Goal: Information Seeking & Learning: Check status

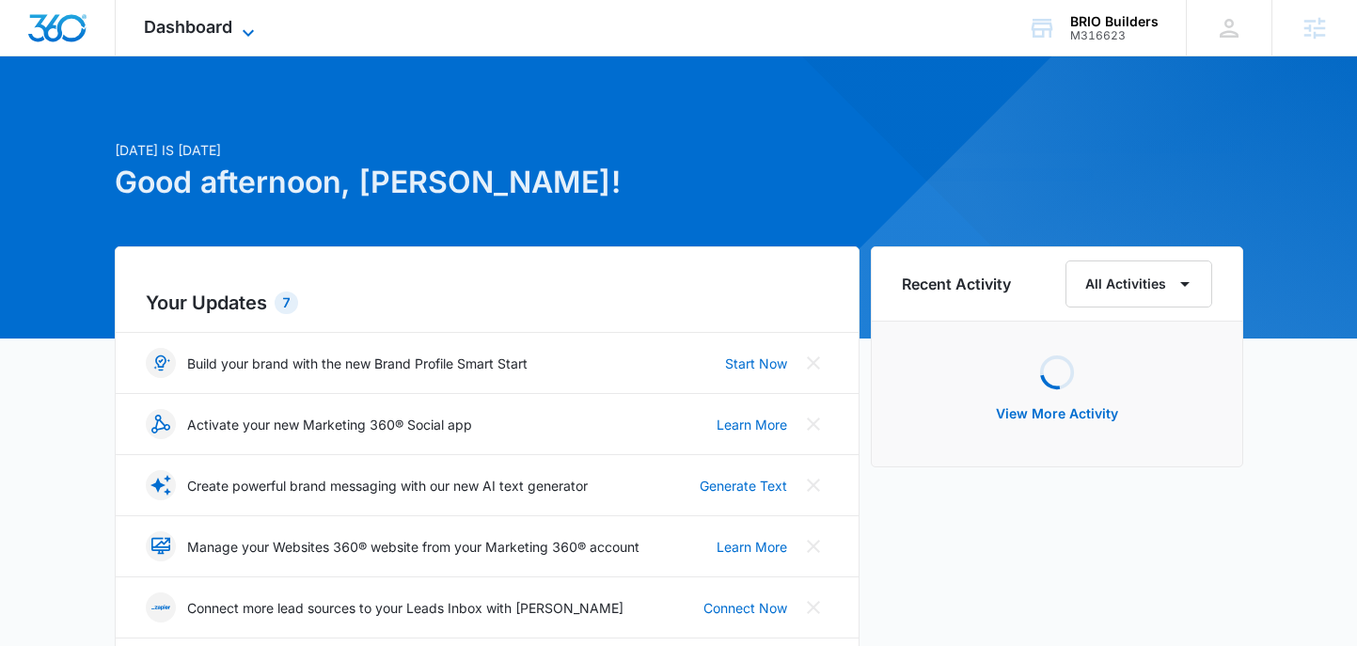
click at [223, 20] on span "Dashboard" at bounding box center [188, 27] width 88 height 20
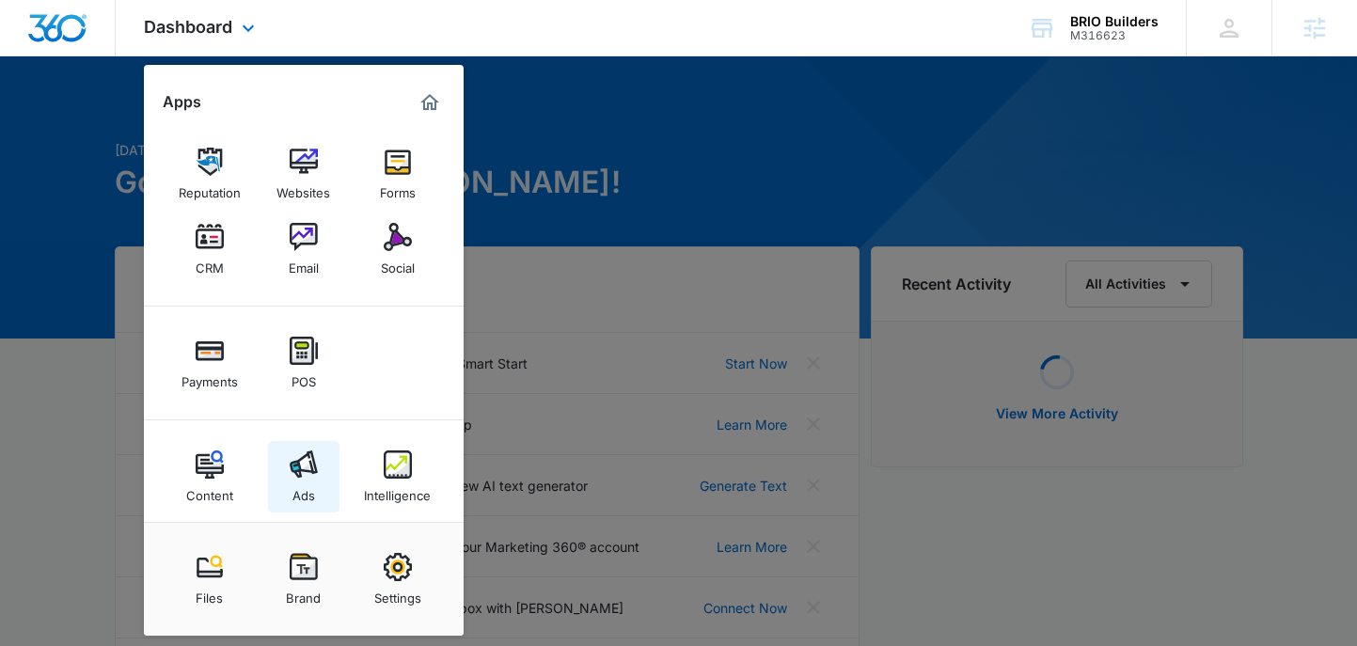
click at [299, 476] on img at bounding box center [304, 464] width 28 height 28
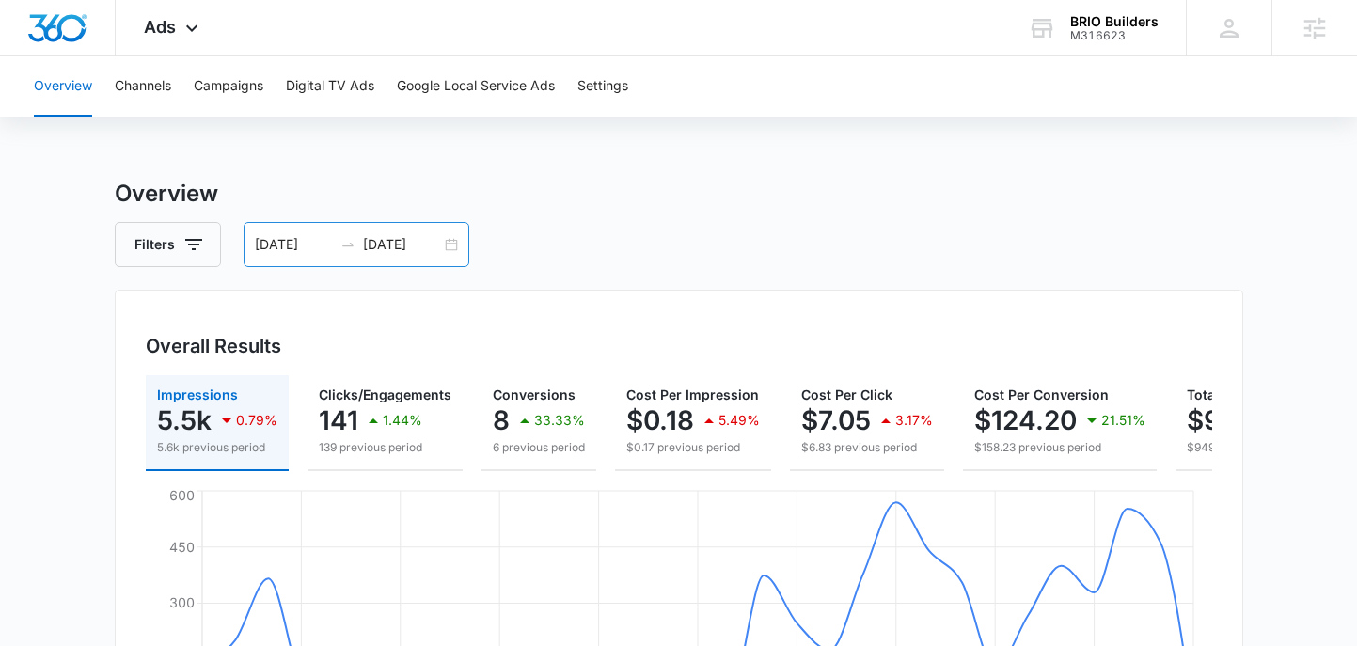
click at [451, 244] on div "08/11/2025 09/10/2025" at bounding box center [357, 244] width 226 height 45
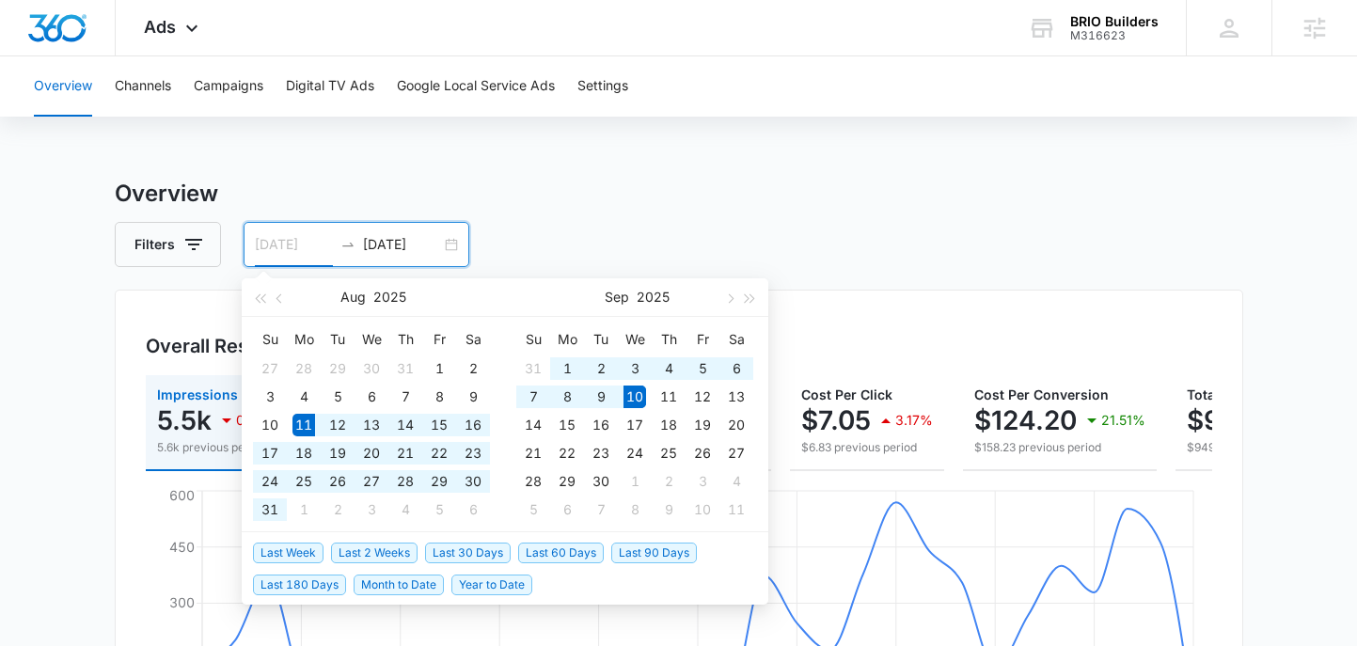
type input "[DATE]"
click at [465, 546] on span "Last 30 Days" at bounding box center [468, 553] width 86 height 21
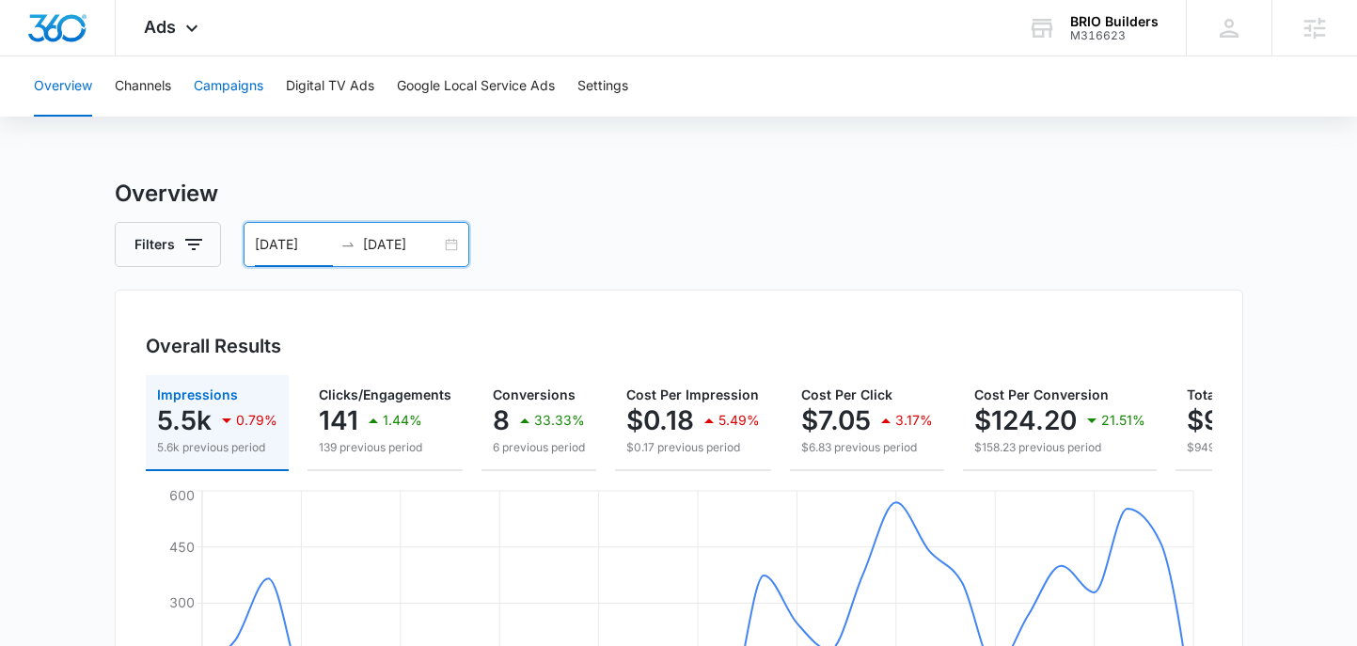
click at [213, 83] on button "Campaigns" at bounding box center [229, 86] width 70 height 60
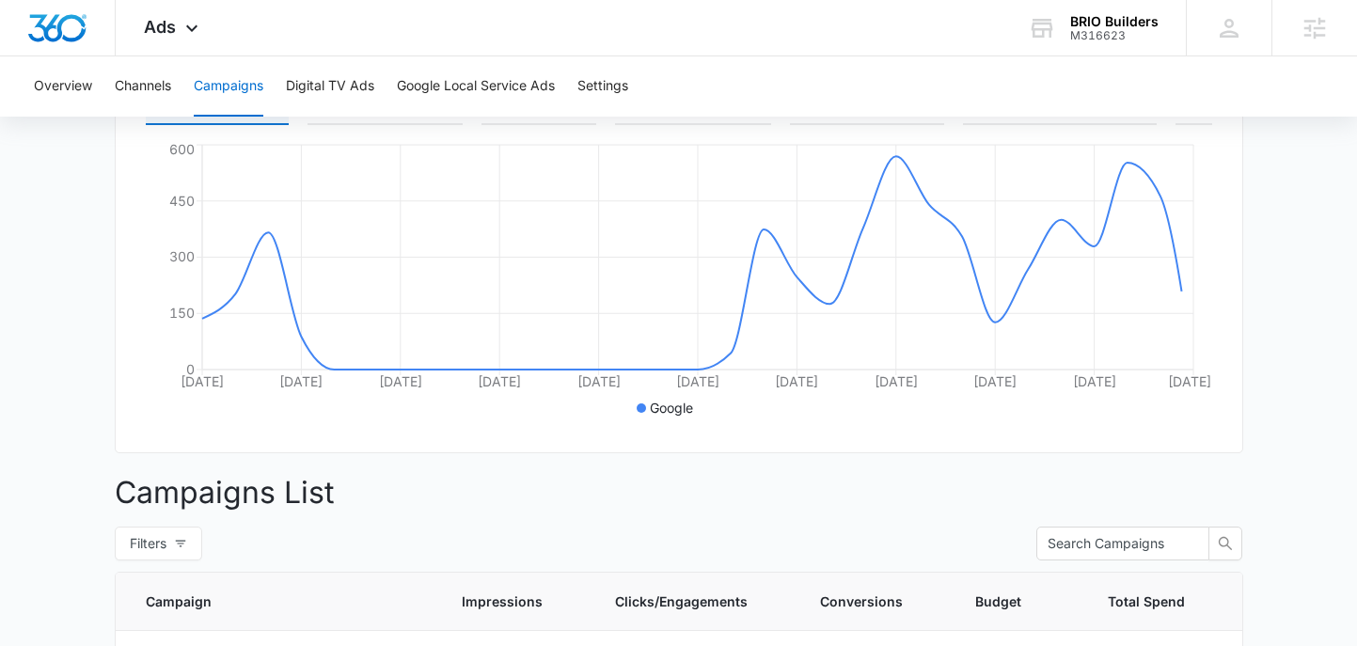
scroll to position [773, 0]
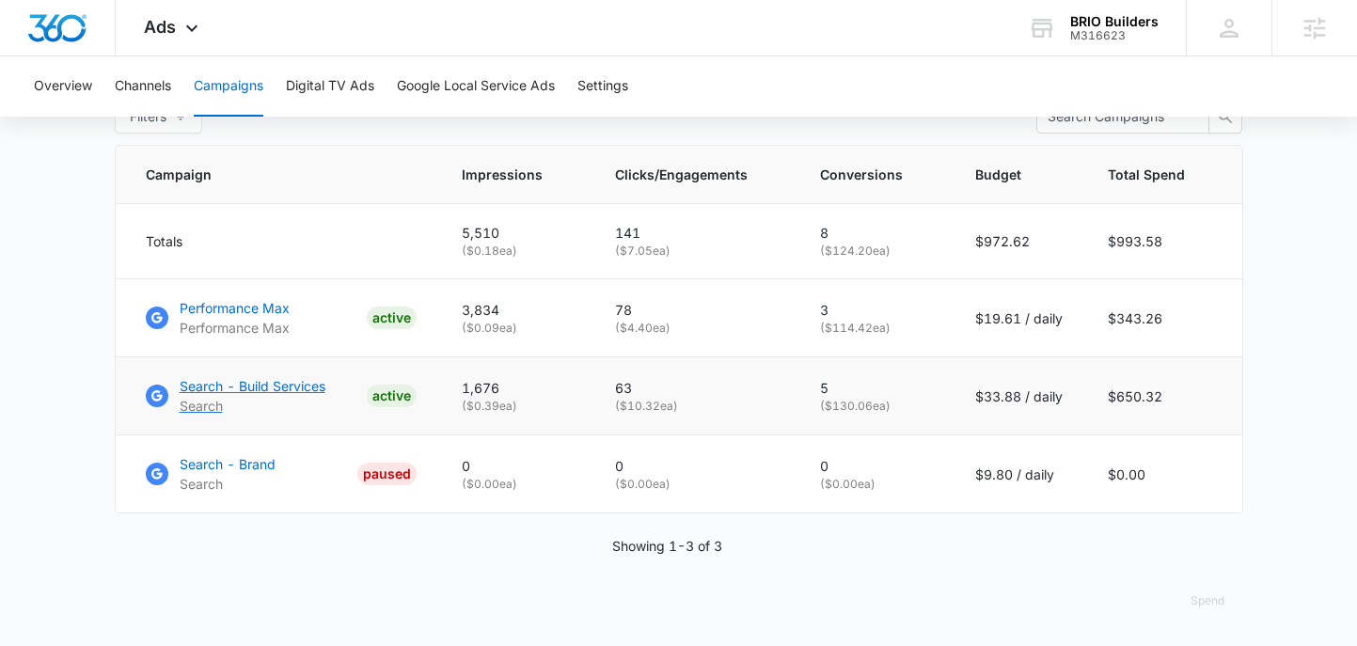
click at [257, 383] on p "Search - Build Services" at bounding box center [253, 386] width 146 height 20
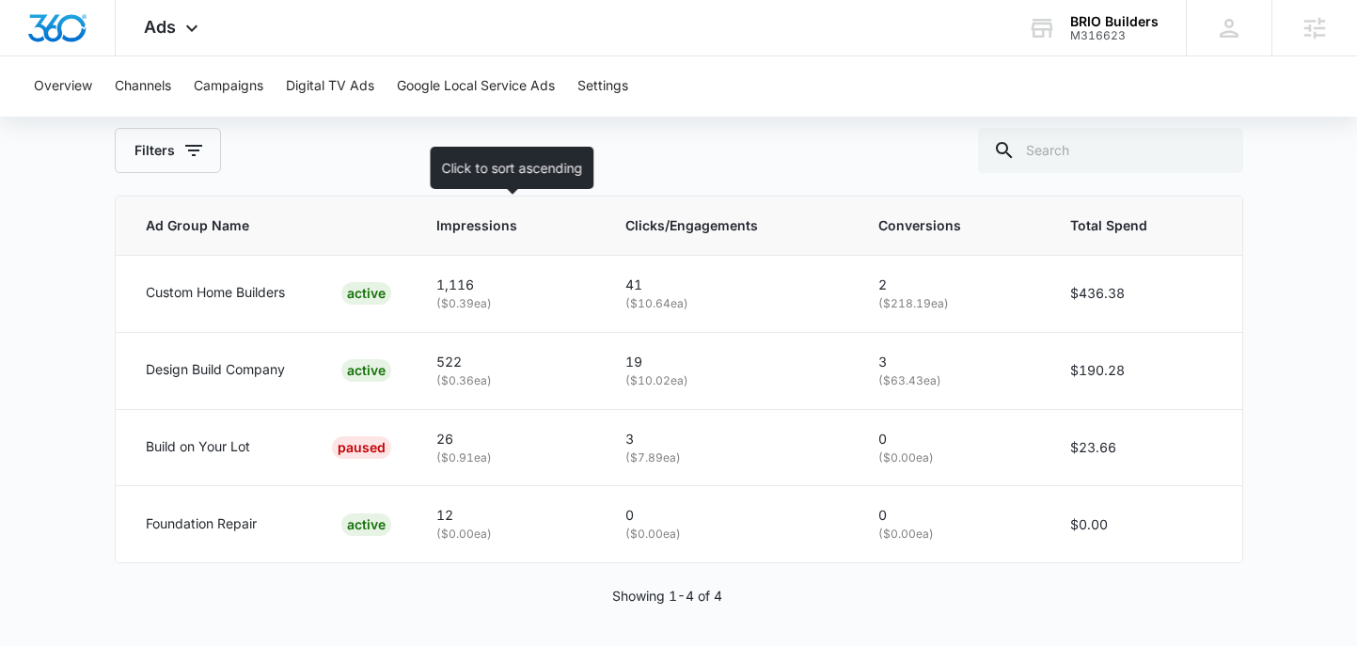
scroll to position [888, 0]
